Goal: Register for event/course

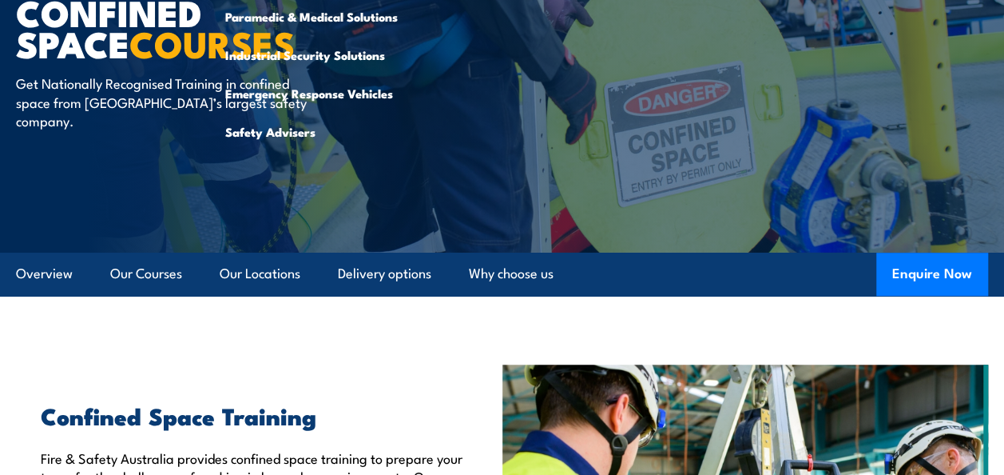
scroll to position [399, 0]
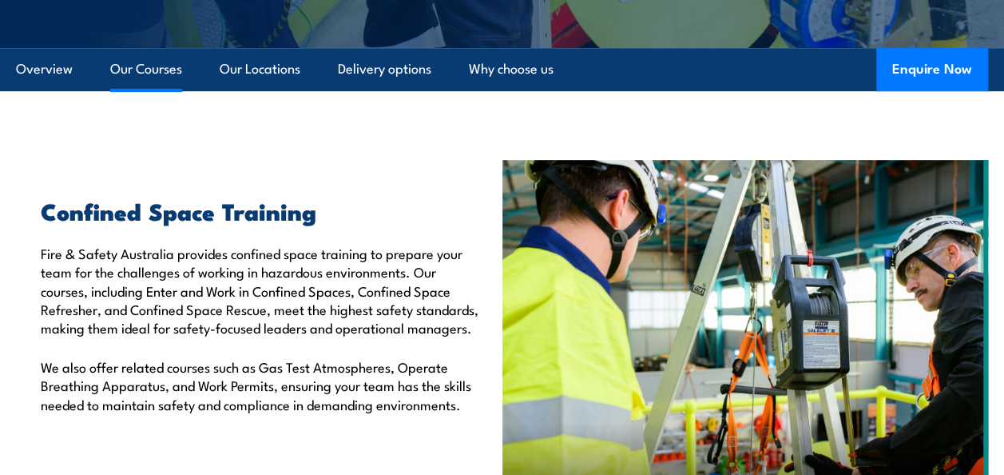
click at [157, 69] on link "Our Courses" at bounding box center [146, 69] width 72 height 42
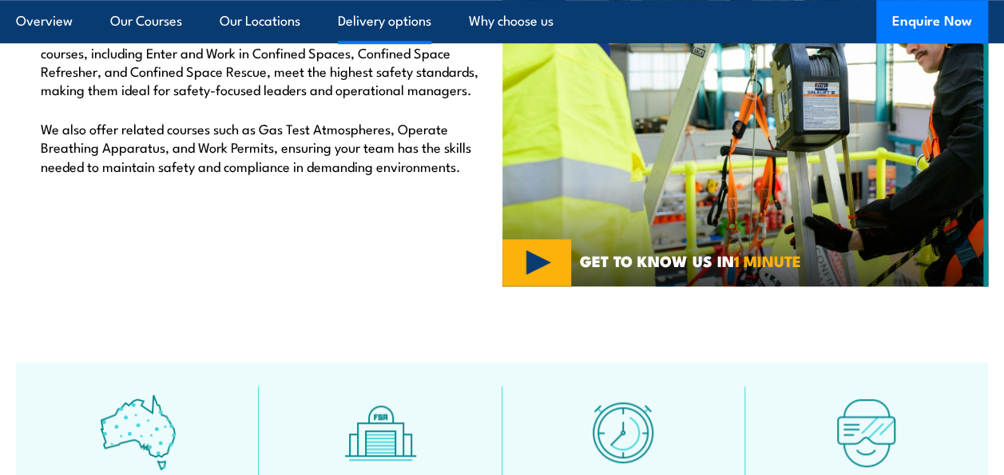
scroll to position [463, 0]
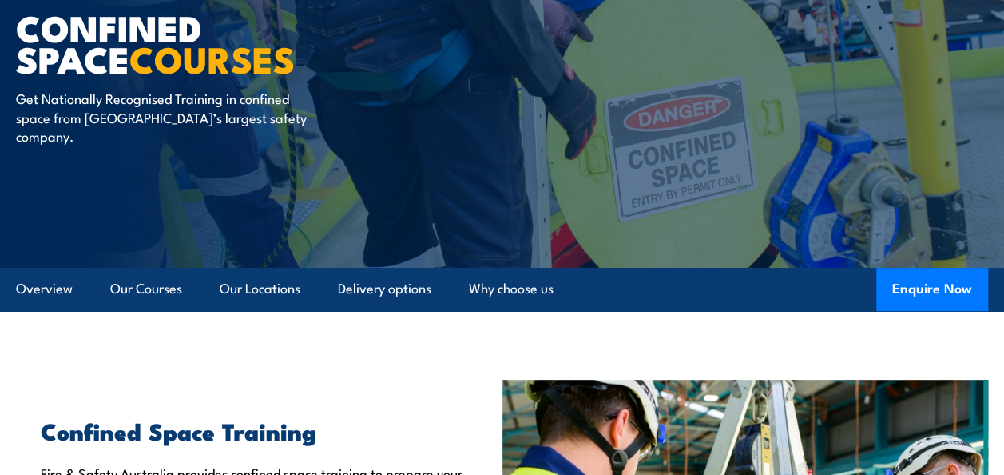
scroll to position [240, 0]
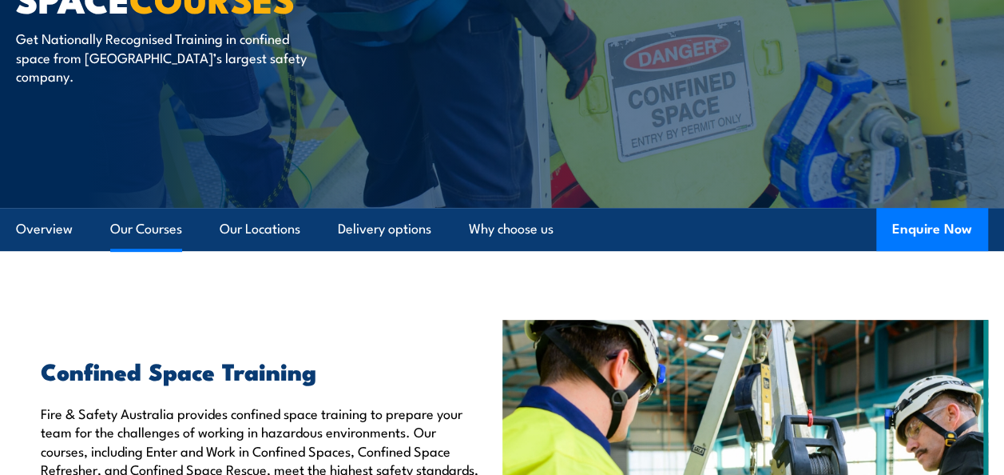
click at [151, 230] on link "Our Courses" at bounding box center [146, 229] width 72 height 42
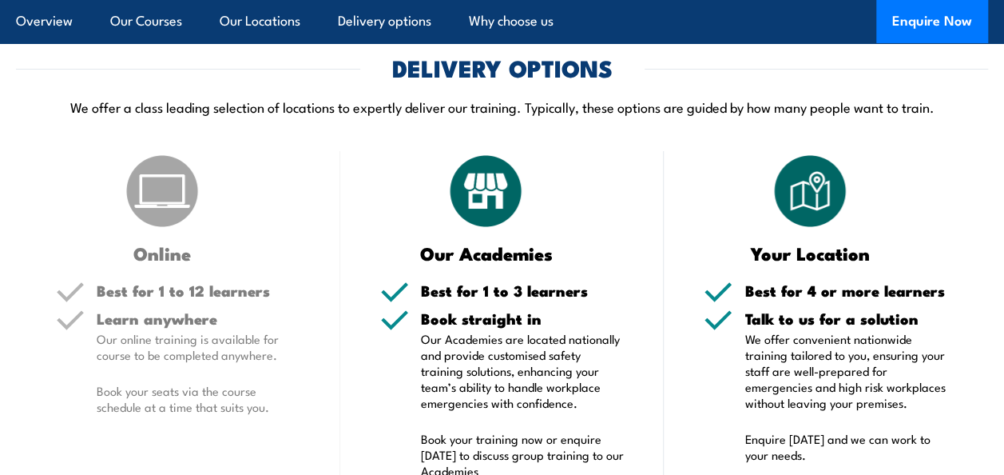
scroll to position [2859, 0]
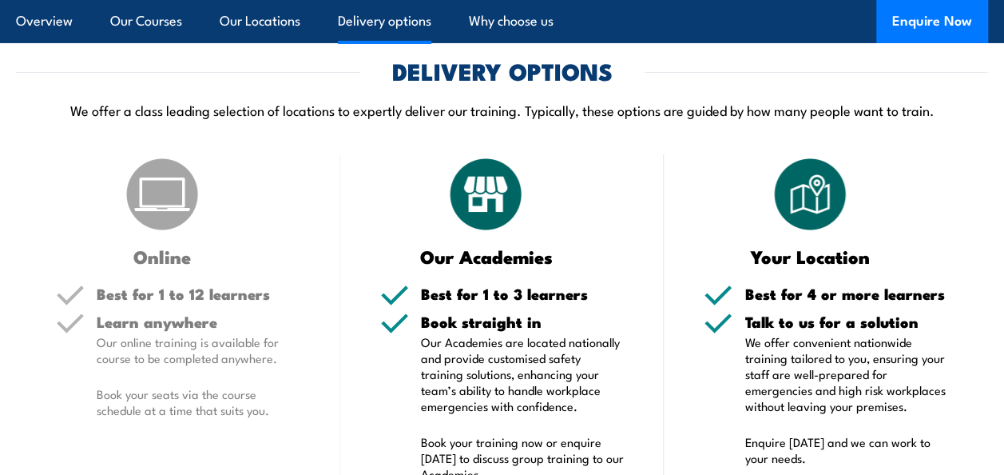
click at [385, 26] on link "Delivery options" at bounding box center [384, 21] width 93 height 42
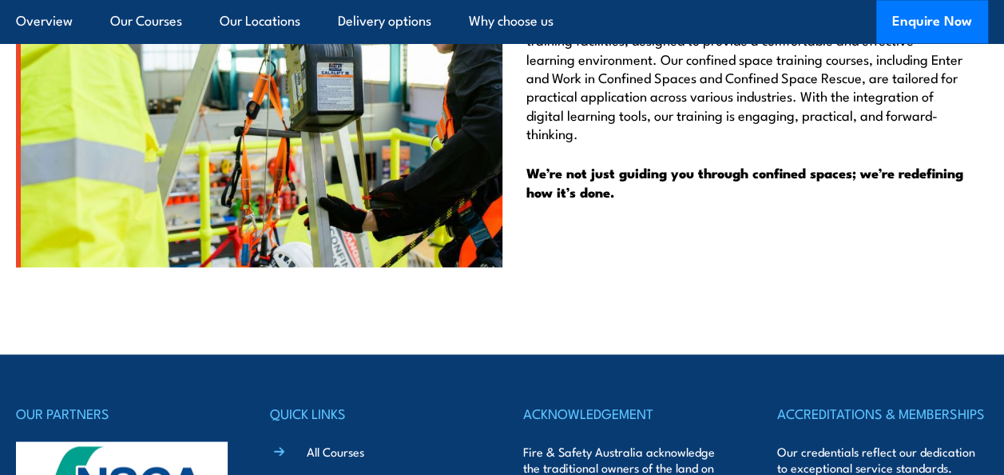
scroll to position [4107, 0]
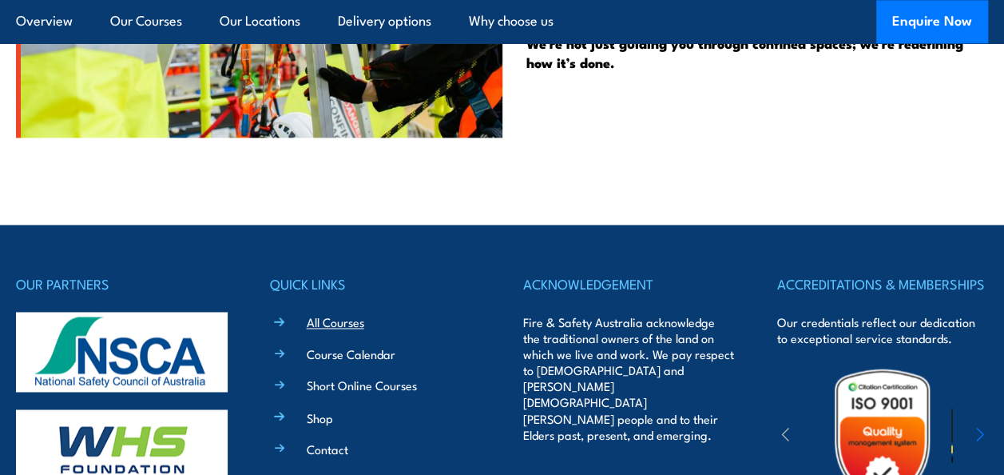
click at [348, 313] on link "All Courses" at bounding box center [336, 321] width 58 height 17
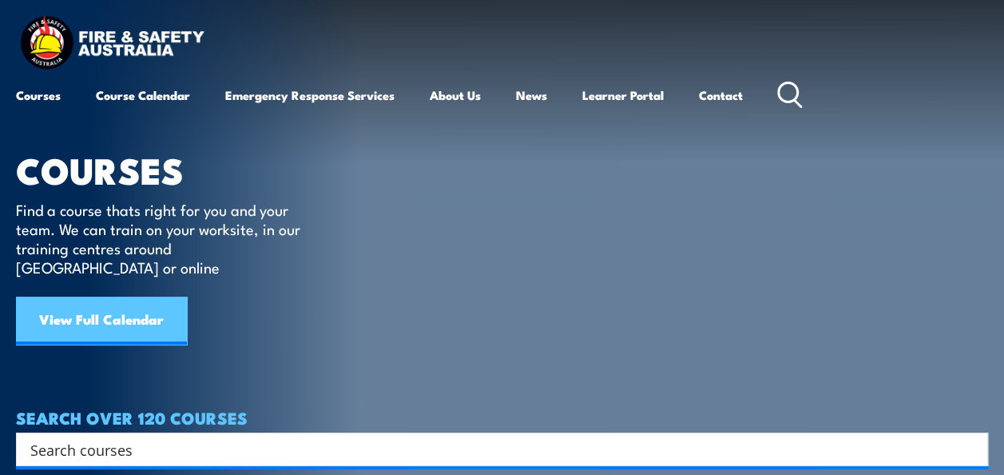
click at [116, 296] on link "View Full Calendar" at bounding box center [101, 320] width 171 height 48
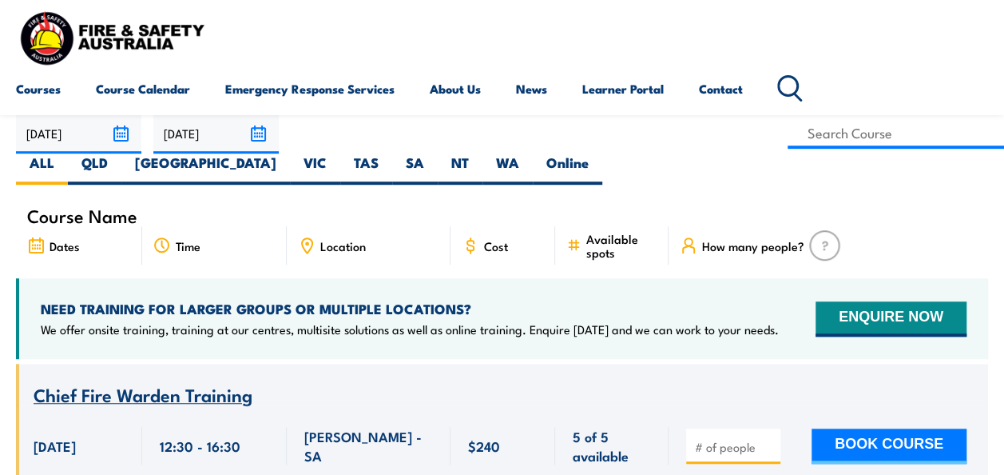
scroll to position [559, 0]
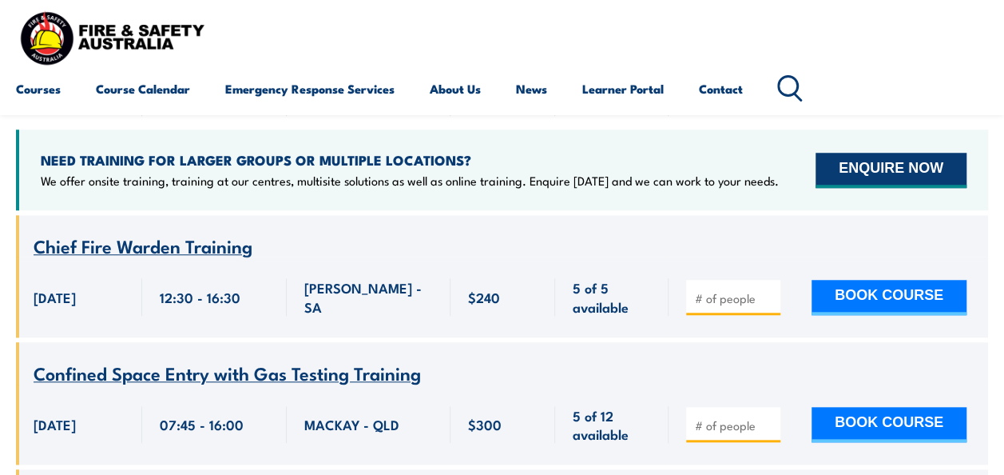
click at [880, 153] on button "ENQUIRE NOW" at bounding box center [891, 170] width 151 height 35
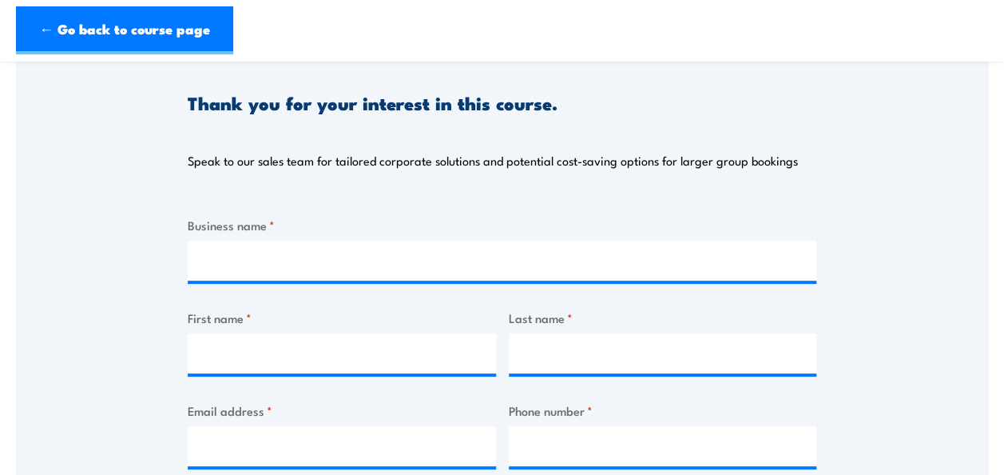
scroll to position [160, 0]
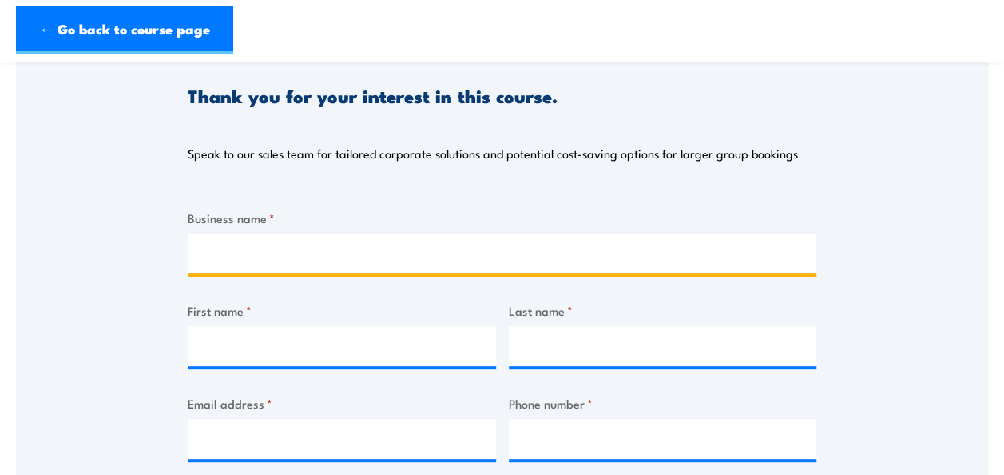
click at [228, 246] on input "Business name *" at bounding box center [502, 253] width 629 height 40
click at [333, 256] on input "Business name *" at bounding box center [502, 253] width 629 height 40
type input "Waverley Christian College"
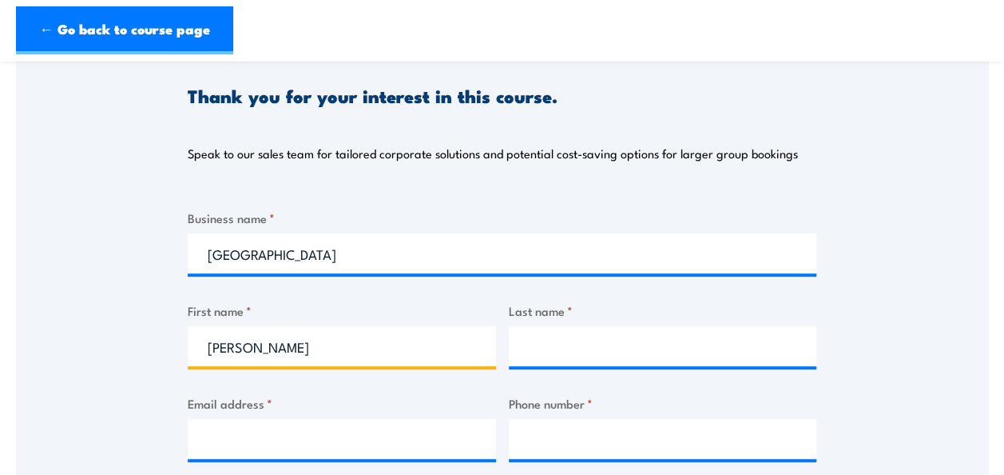
type input "Katharine"
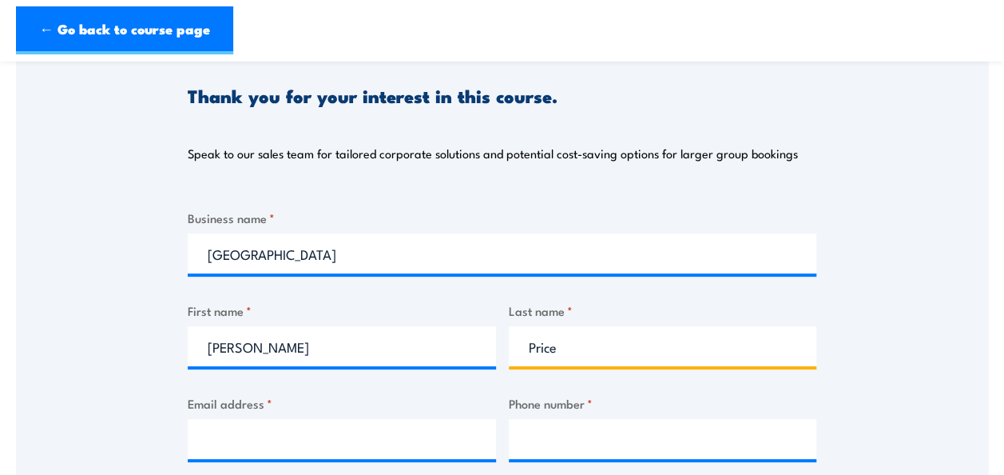
type input "Price"
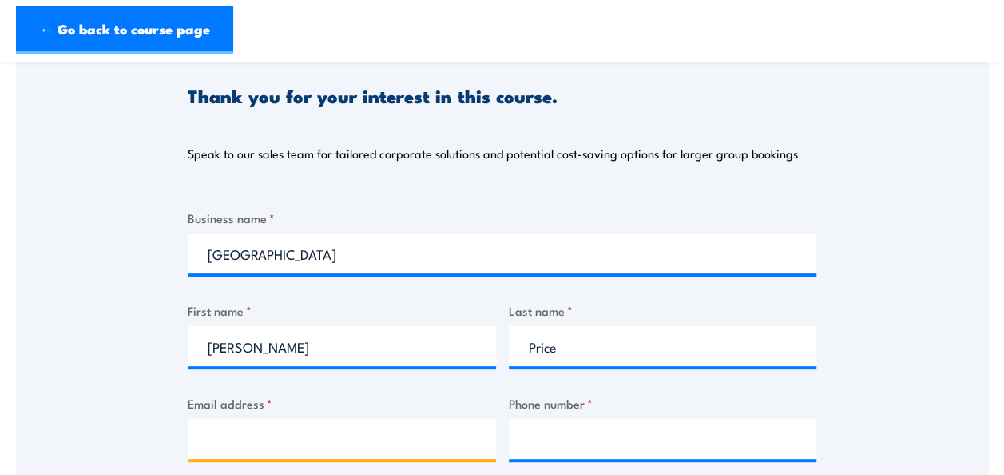
click at [274, 438] on input "Email address *" at bounding box center [342, 439] width 308 height 40
type input "peopleandcutlture@wcc.vic.edu.au"
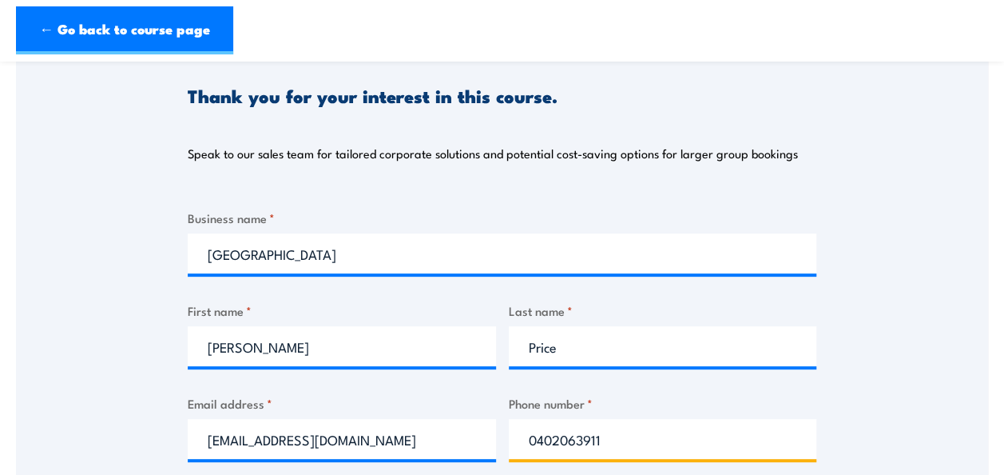
click at [630, 432] on input "0402063911" at bounding box center [663, 439] width 308 height 40
type input "0"
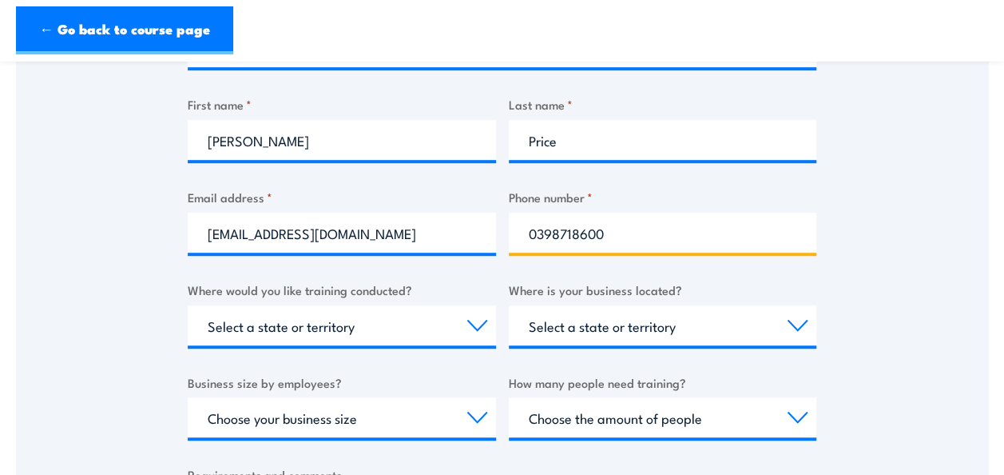
scroll to position [399, 0]
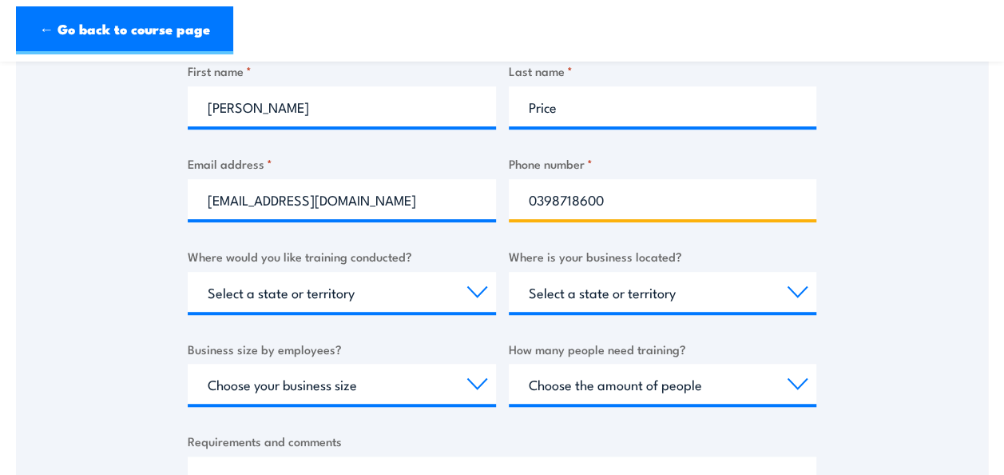
type input "0398718600"
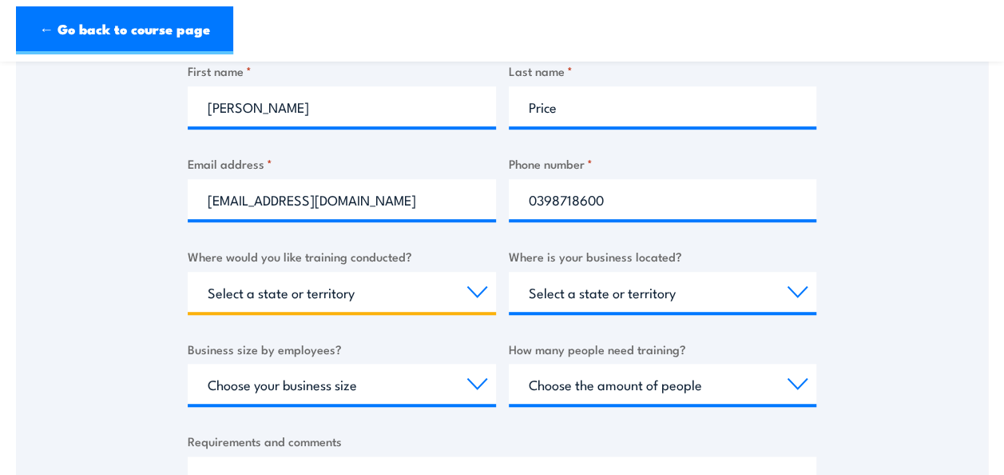
click at [479, 288] on select "Select a state or territory Nationally - multiple locations QLD NSW VIC SA ACT …" at bounding box center [342, 292] width 308 height 40
select select "VIC"
click at [188, 272] on select "Select a state or territory Nationally - multiple locations QLD NSW VIC SA ACT …" at bounding box center [342, 292] width 308 height 40
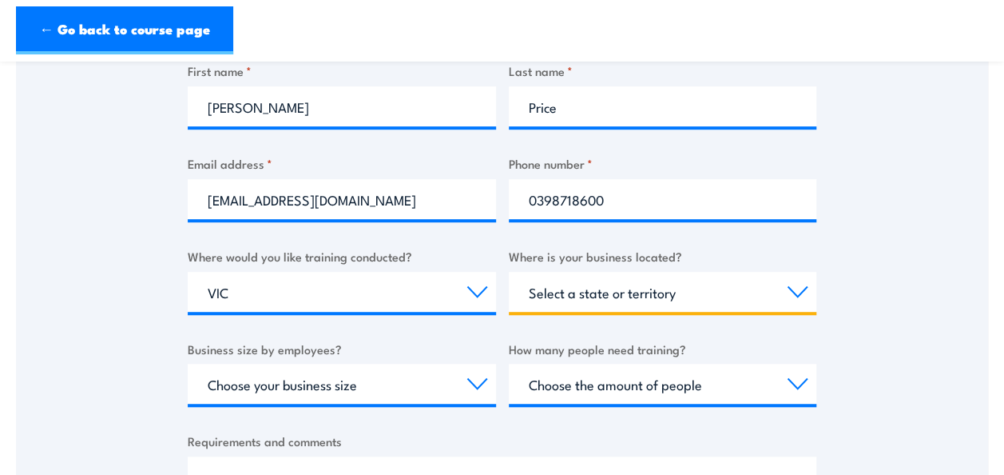
click at [796, 284] on select "Select a state or territory QLD NSW VIC SA ACT WA TAS NT" at bounding box center [663, 292] width 308 height 40
select select "VIC"
click at [509, 272] on select "Select a state or territory QLD NSW VIC SA ACT WA TAS NT" at bounding box center [663, 292] width 308 height 40
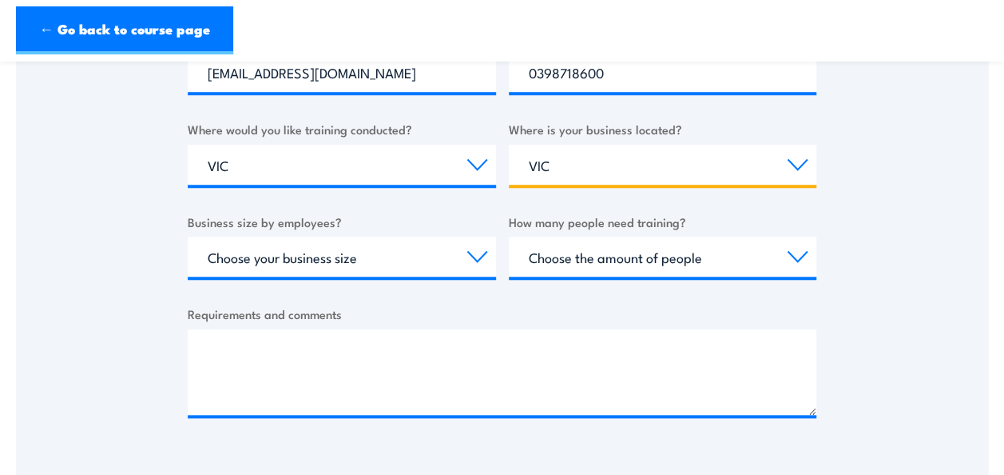
scroll to position [559, 0]
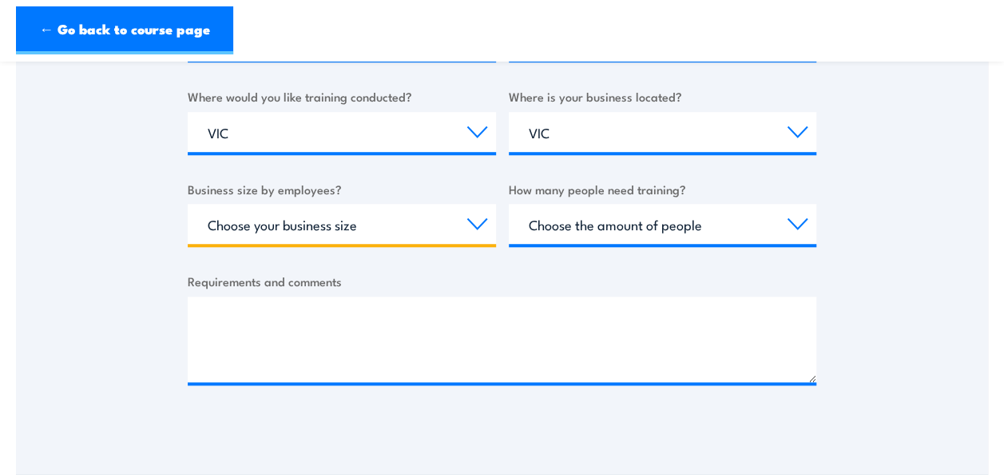
click at [478, 220] on select "Choose your business size 1 to 19 20 to 199 200+" at bounding box center [342, 224] width 308 height 40
select select "200+"
click at [188, 204] on select "Choose your business size 1 to 19 20 to 199 200+" at bounding box center [342, 224] width 308 height 40
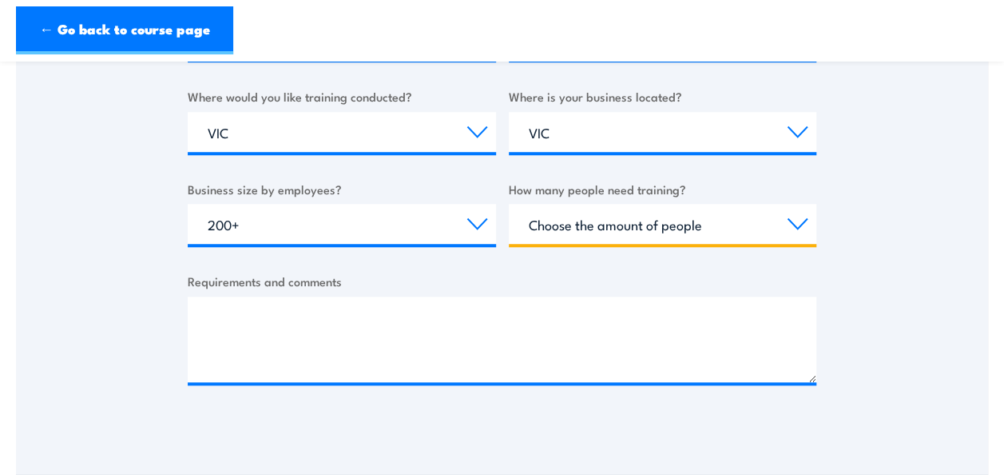
click at [797, 222] on select "Choose the amount of people 1 to 4 5 to 19 20+" at bounding box center [663, 224] width 308 height 40
select select "5 to 19"
click at [509, 204] on select "Choose the amount of people 1 to 4 5 to 19 20+" at bounding box center [663, 224] width 308 height 40
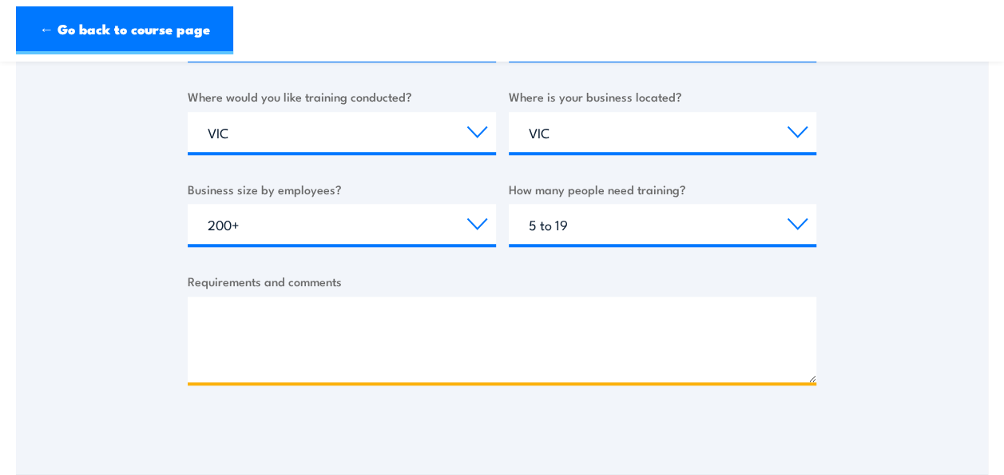
drag, startPoint x: 241, startPoint y: 308, endPoint x: 261, endPoint y: 306, distance: 20.1
click at [243, 308] on textarea "Requirements and comments" at bounding box center [502, 338] width 629 height 85
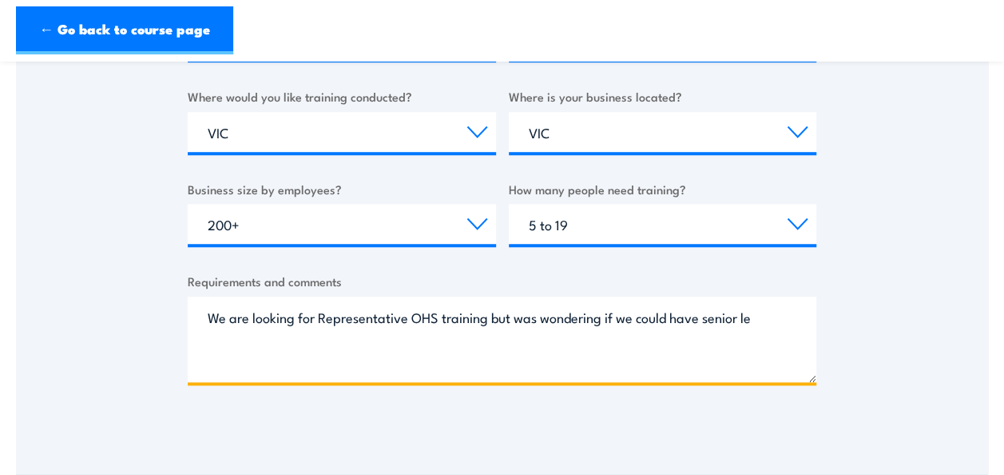
click at [641, 319] on textarea "We are looking for Representative OHS training but was wondering if we could ha…" at bounding box center [502, 338] width 629 height 85
click at [633, 337] on textarea "We are looking for Representative OHS training but was wondering if we could ha…" at bounding box center [502, 338] width 629 height 85
drag, startPoint x: 754, startPoint y: 318, endPoint x: 787, endPoint y: 310, distance: 33.7
click at [760, 316] on textarea "We are looking for Representative OHS training but was wondering if we could ha…" at bounding box center [502, 338] width 629 height 85
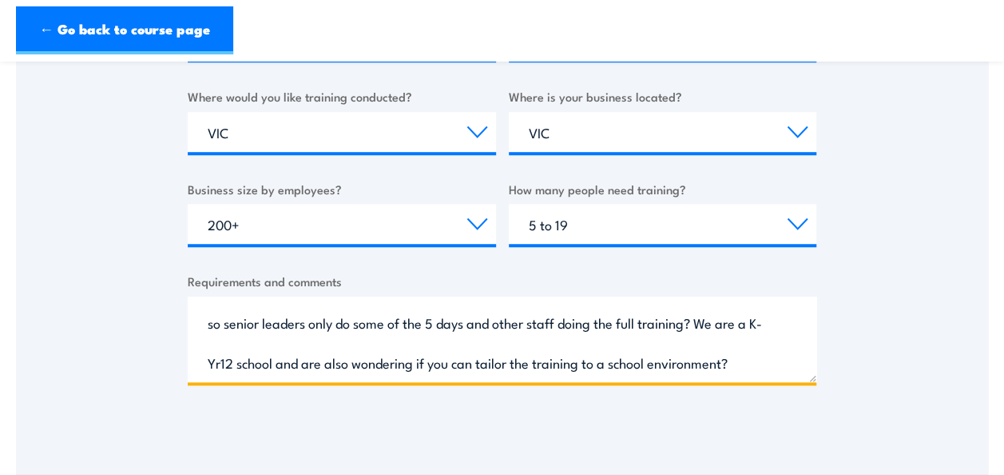
scroll to position [0, 0]
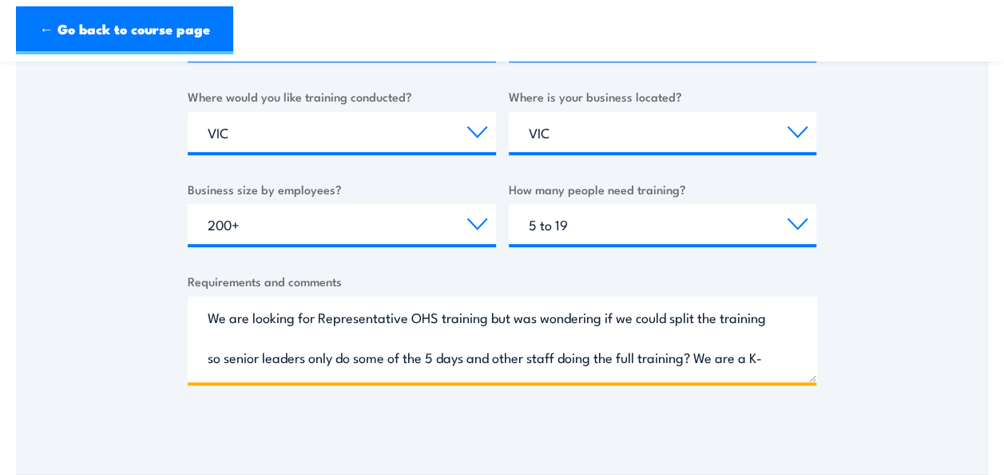
click at [312, 316] on textarea "We are looking for Representative OHS training but was wondering if we could sp…" at bounding box center [502, 338] width 629 height 85
click at [314, 317] on textarea "We are looking for Representative OHS training but was wondering if we could sp…" at bounding box center [502, 338] width 629 height 85
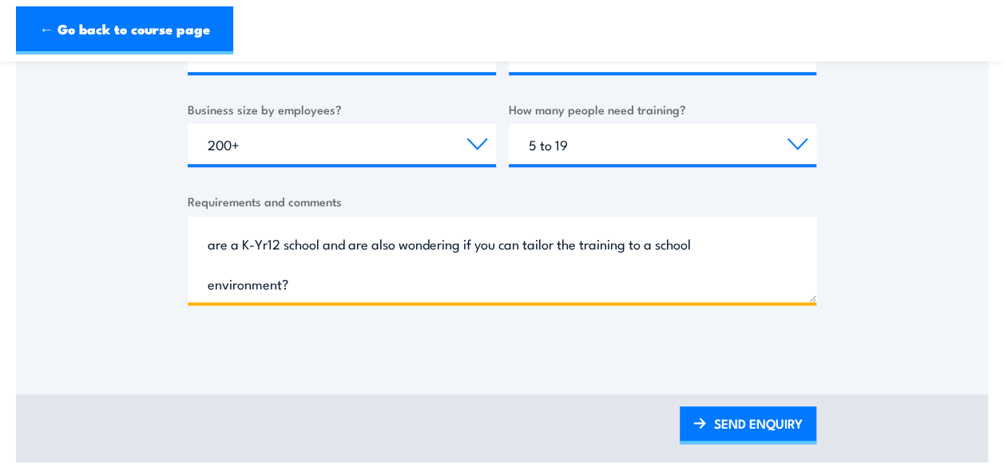
scroll to position [719, 0]
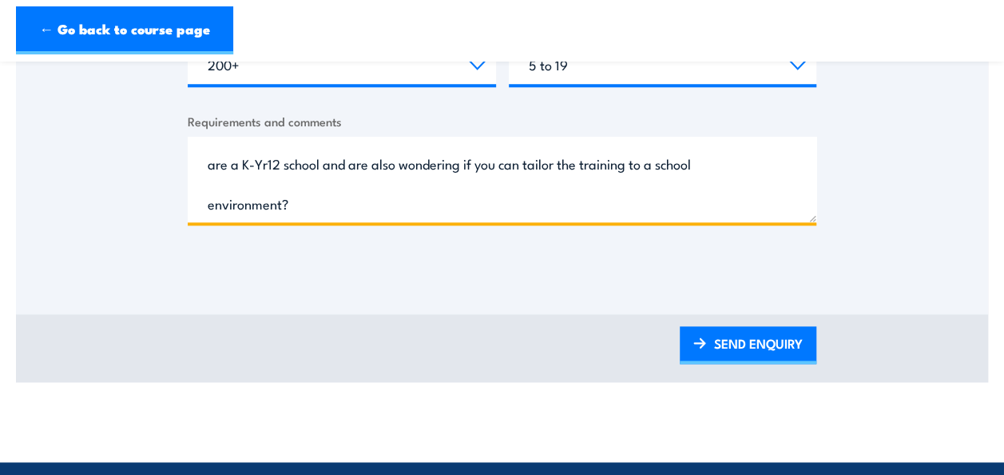
click at [367, 205] on textarea "We are looking for on site Representative OHS training but was wondering if we …" at bounding box center [502, 179] width 629 height 85
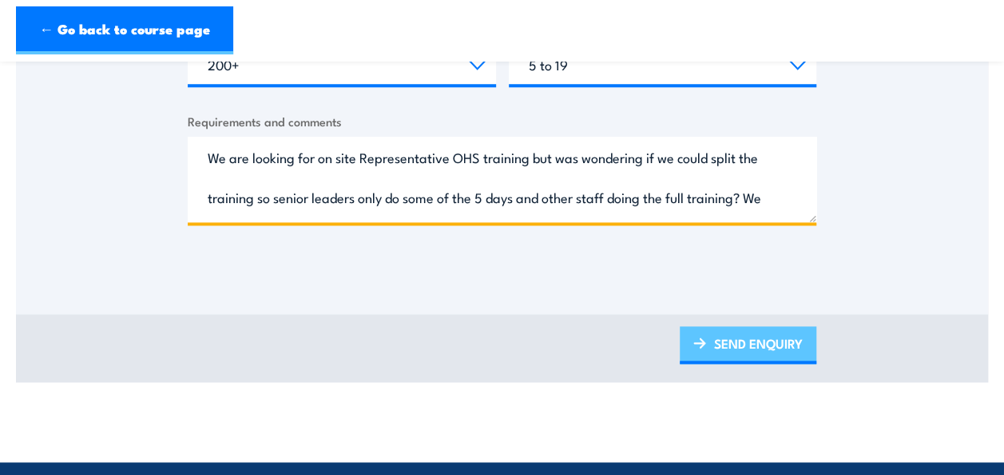
type textarea "We are looking for on site Representative OHS training but was wondering if we …"
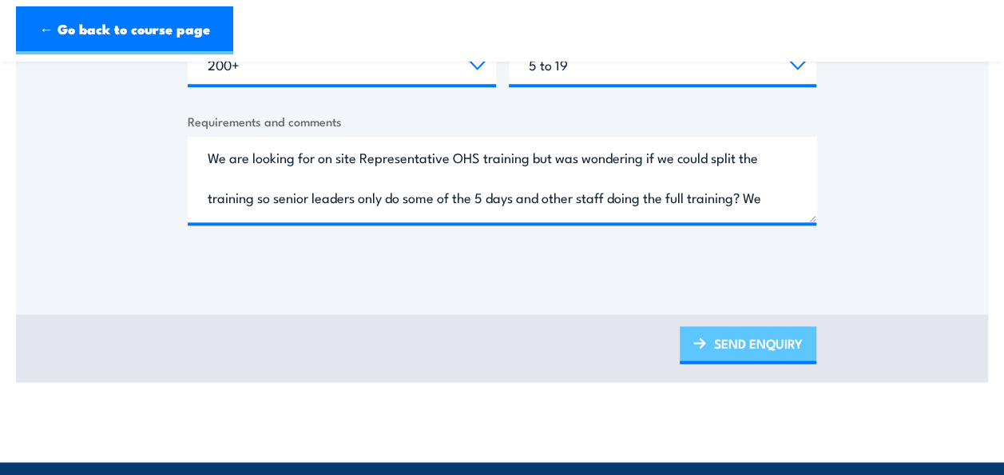
click at [718, 342] on link "SEND ENQUIRY" at bounding box center [748, 345] width 137 height 38
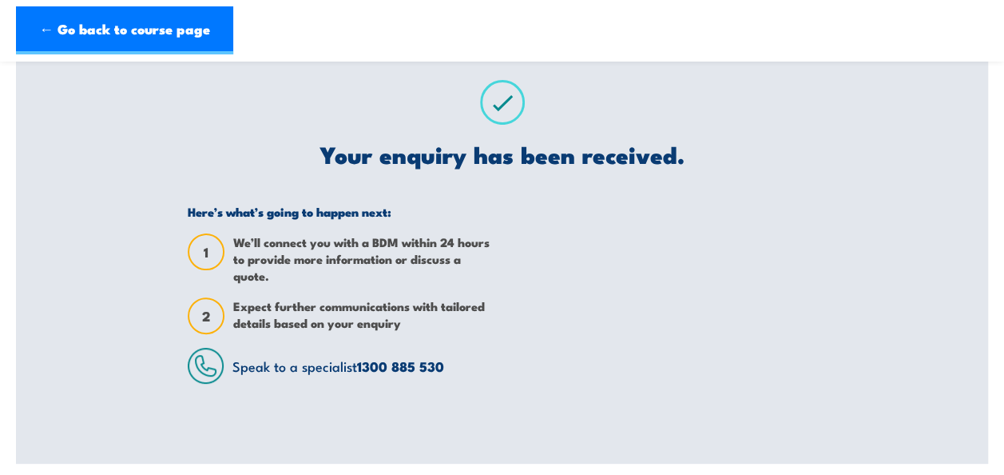
scroll to position [0, 0]
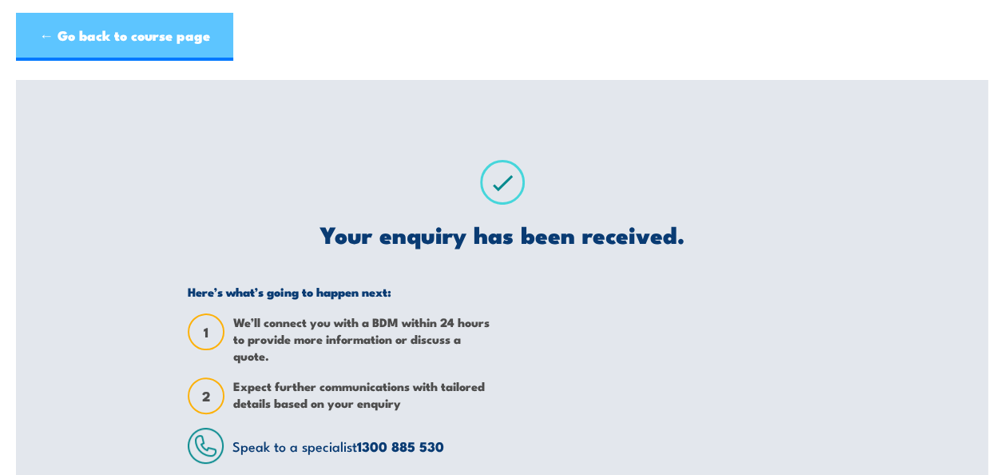
click at [104, 38] on link "← Go back to course page" at bounding box center [124, 37] width 217 height 48
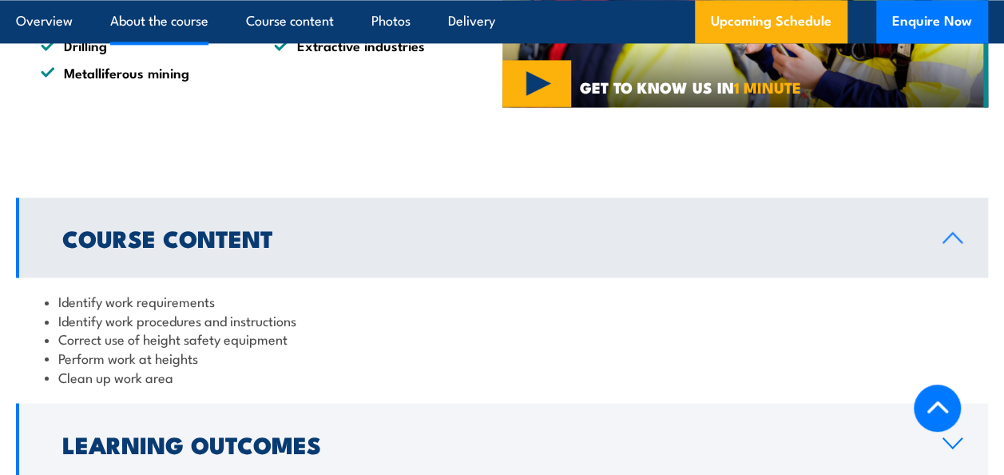
scroll to position [959, 0]
